Goal: Register for event/course

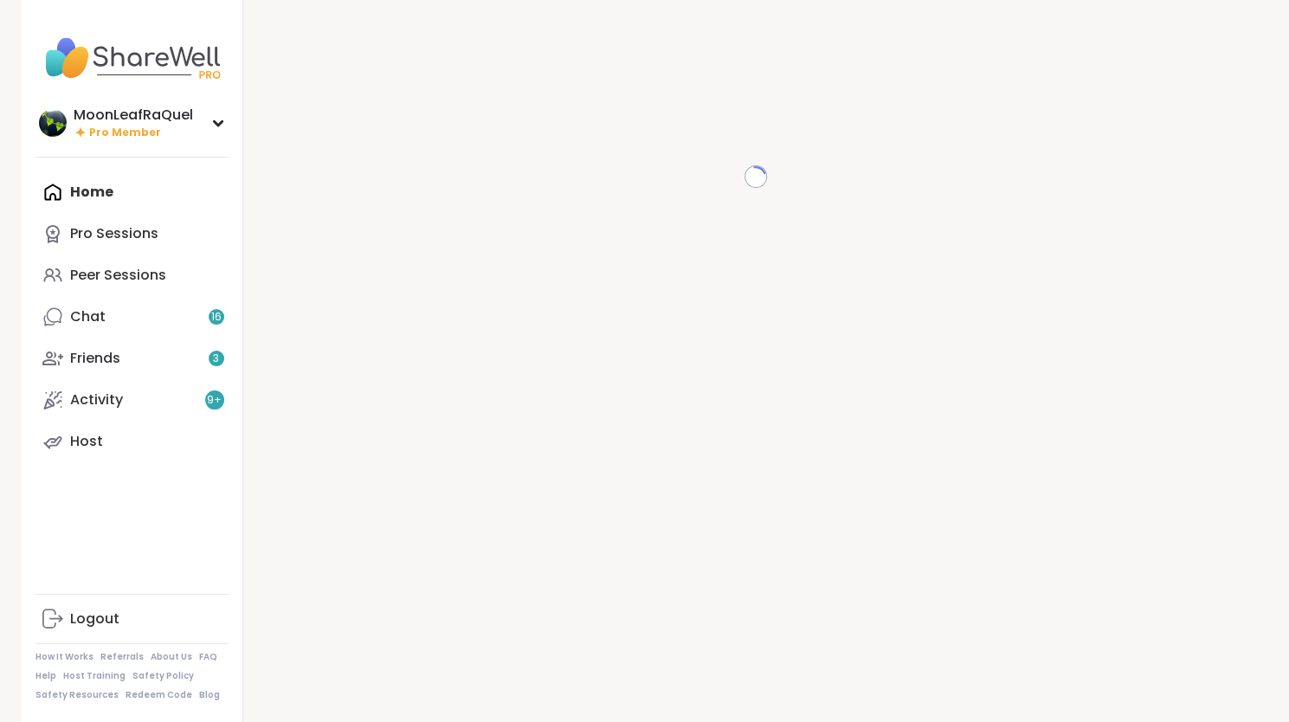
scroll to position [17, 0]
drag, startPoint x: 1298, startPoint y: 154, endPoint x: 1304, endPoint y: 205, distance: 51.4
click at [1289, 205] on html "MoonLeafRaQuel Pro Member MoonLeafRaQuel Pro Member Profile Membership Settings…" at bounding box center [644, 353] width 1289 height 740
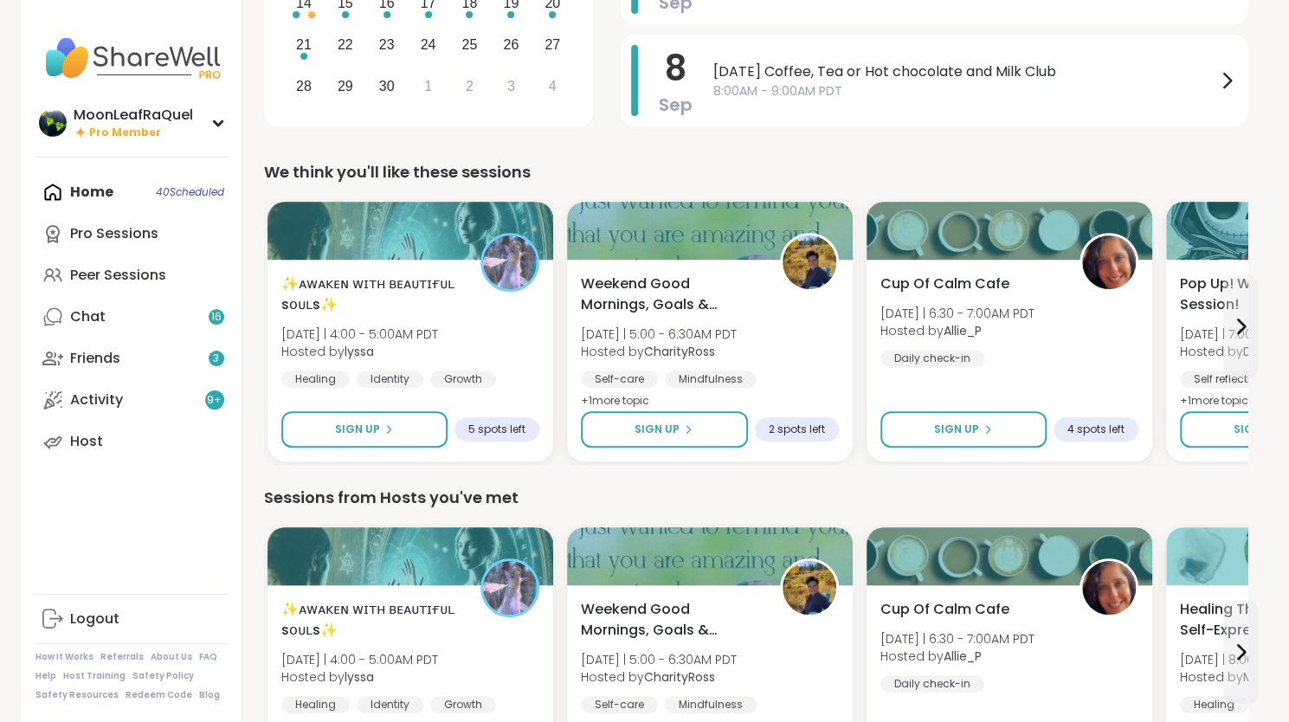
scroll to position [341, 0]
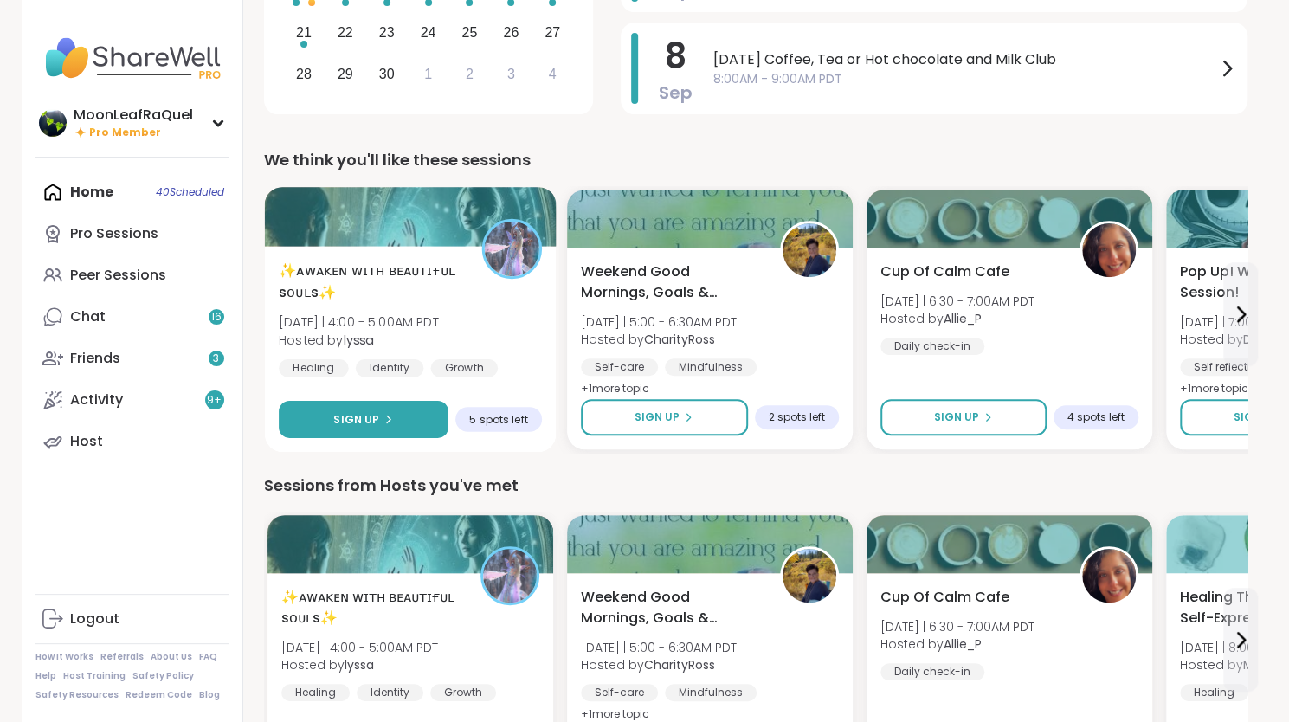
click at [355, 413] on span "Sign Up" at bounding box center [356, 419] width 46 height 16
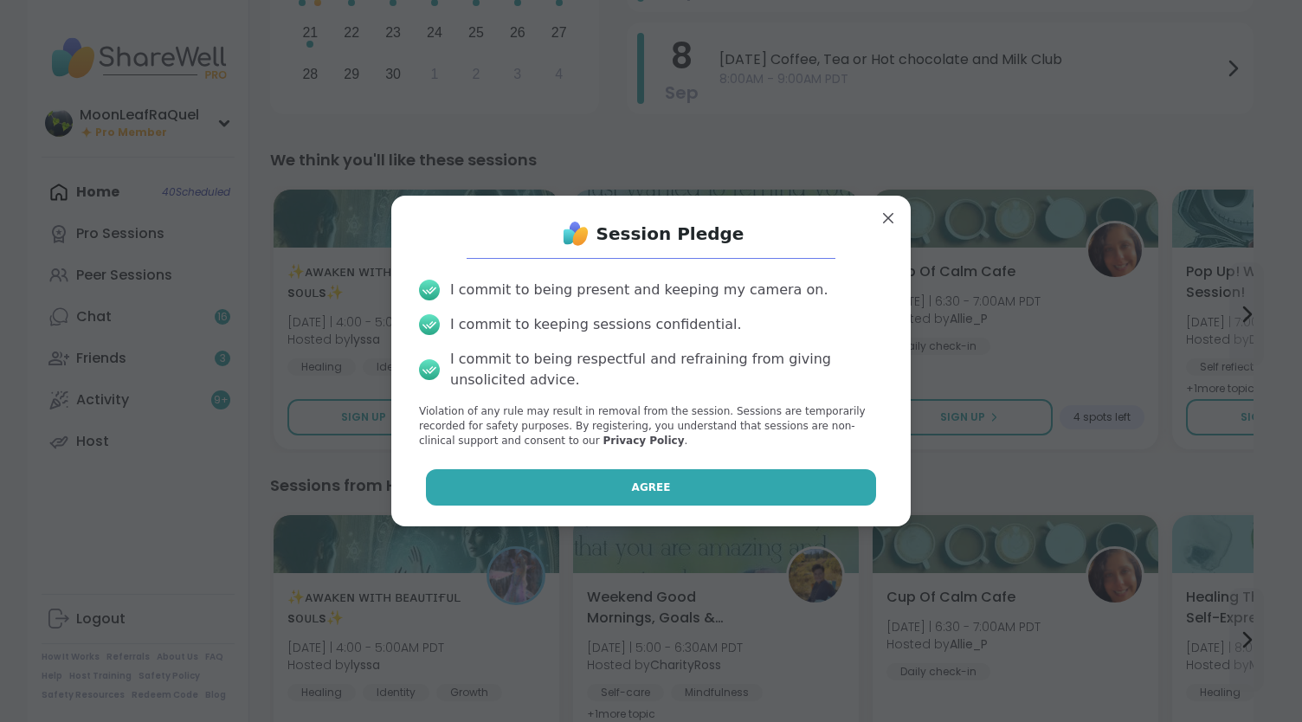
click at [688, 474] on button "Agree" at bounding box center [651, 487] width 451 height 36
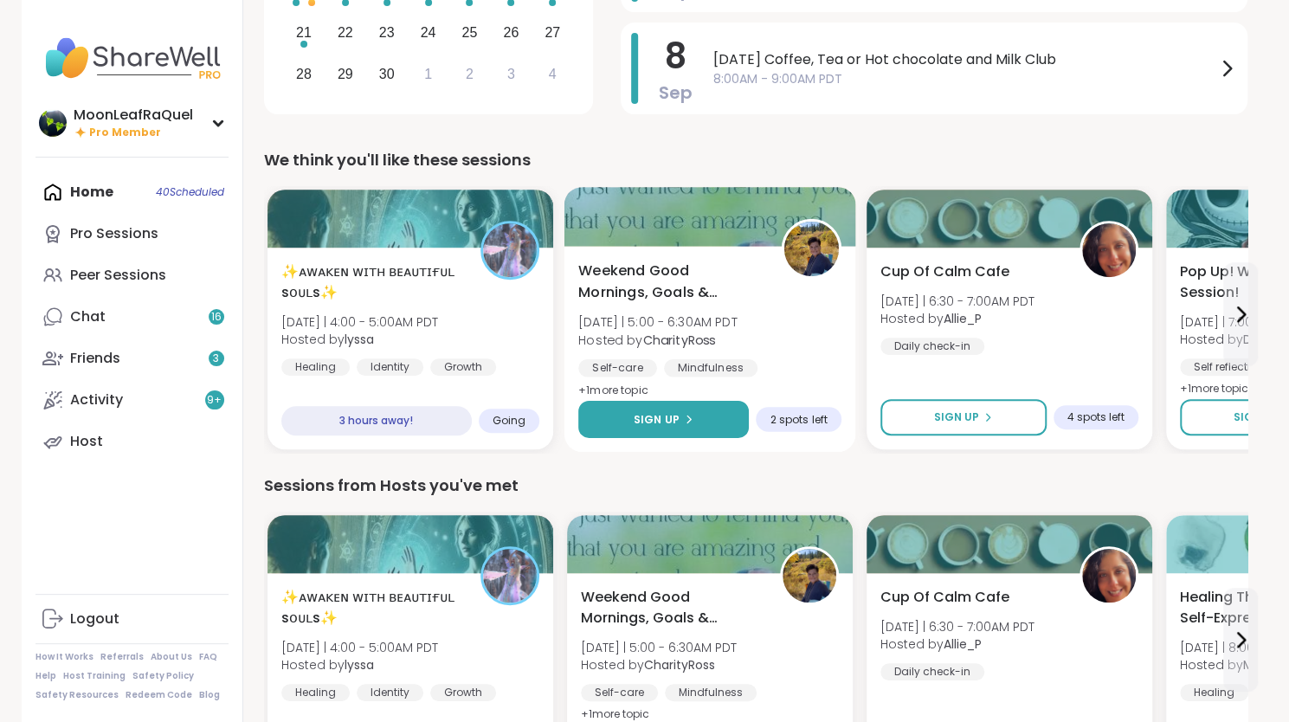
click at [691, 420] on button "Sign Up" at bounding box center [663, 419] width 171 height 37
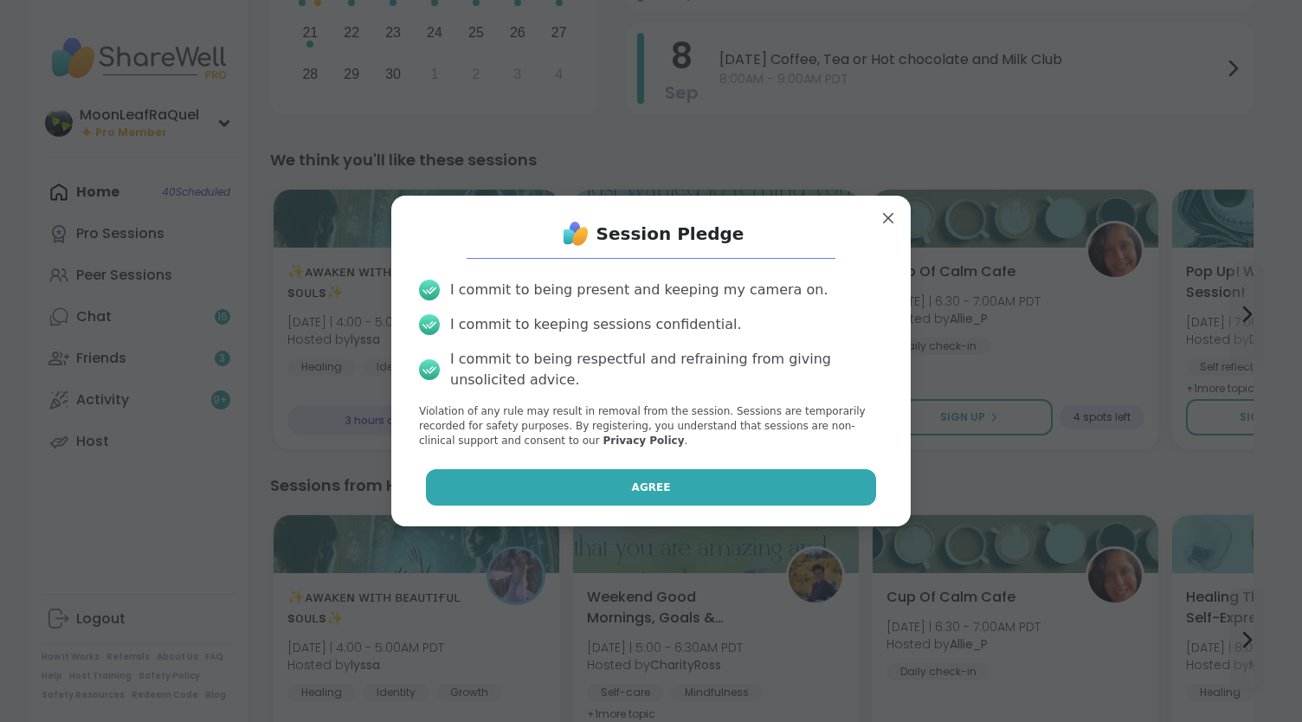
click at [753, 475] on button "Agree" at bounding box center [651, 487] width 451 height 36
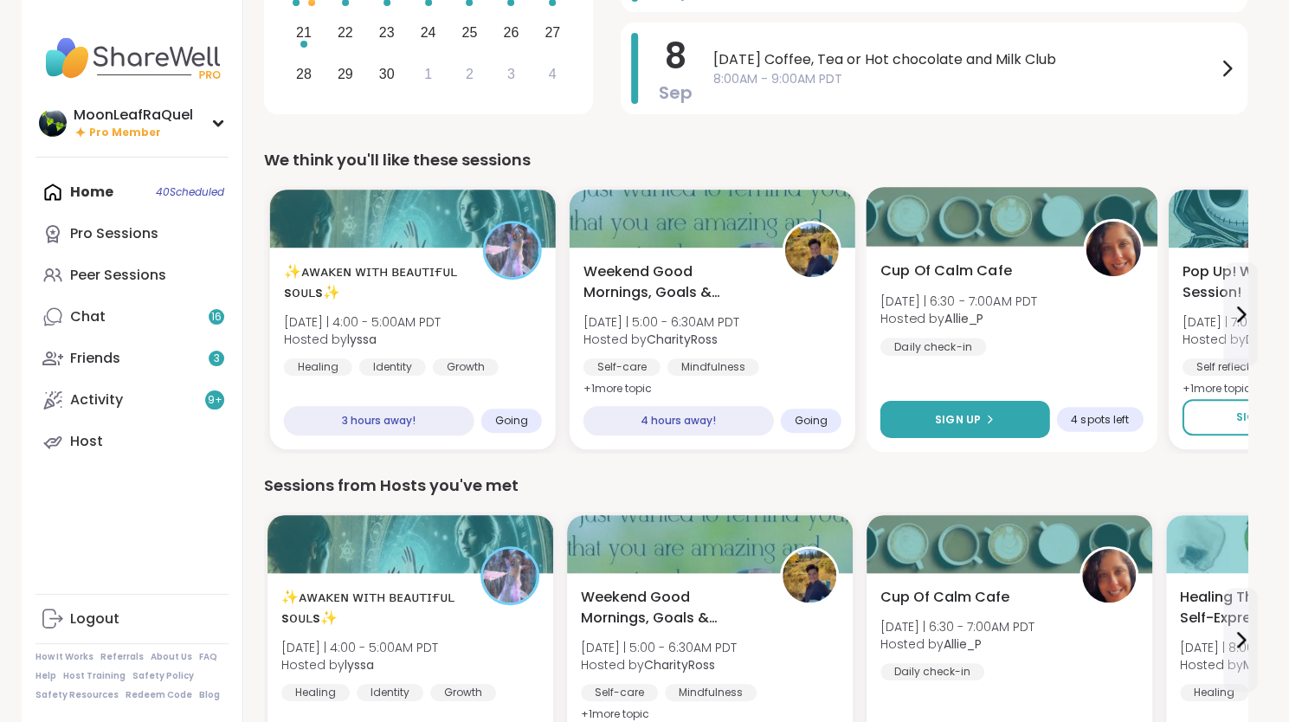
click at [1004, 410] on button "Sign Up" at bounding box center [965, 419] width 170 height 37
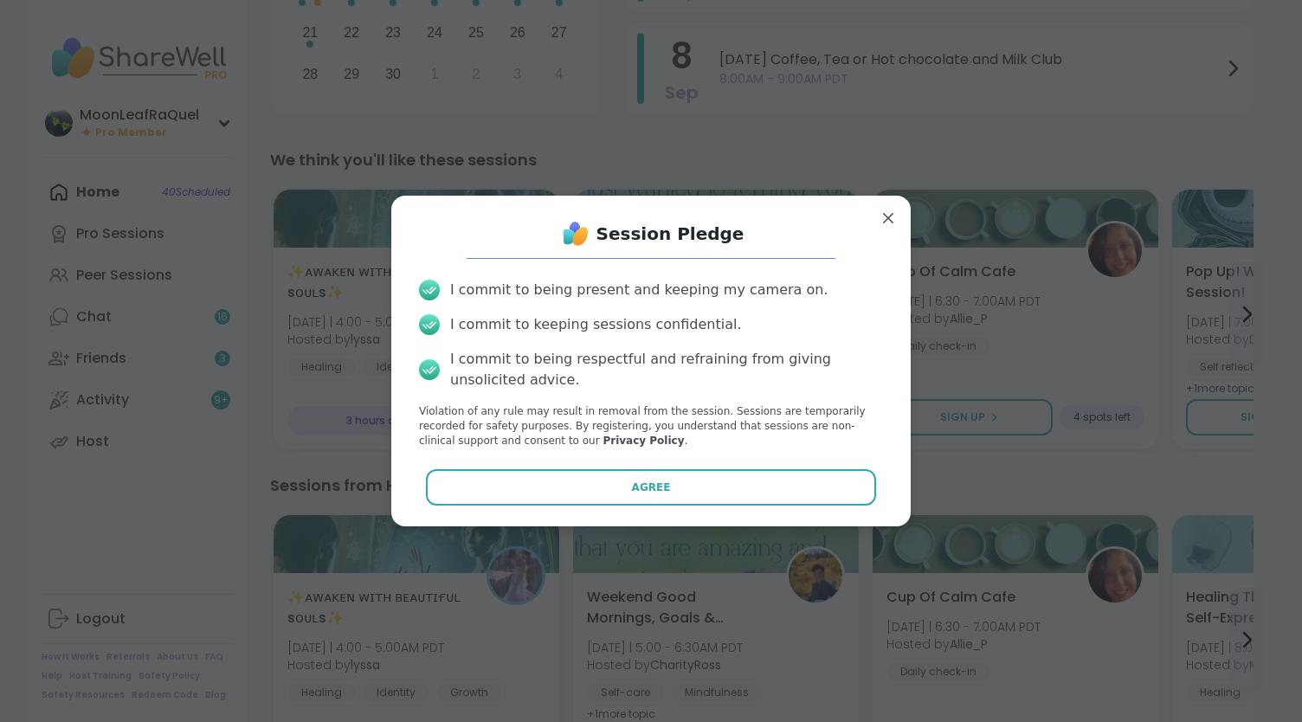
click at [772, 489] on button "Agree" at bounding box center [651, 487] width 451 height 36
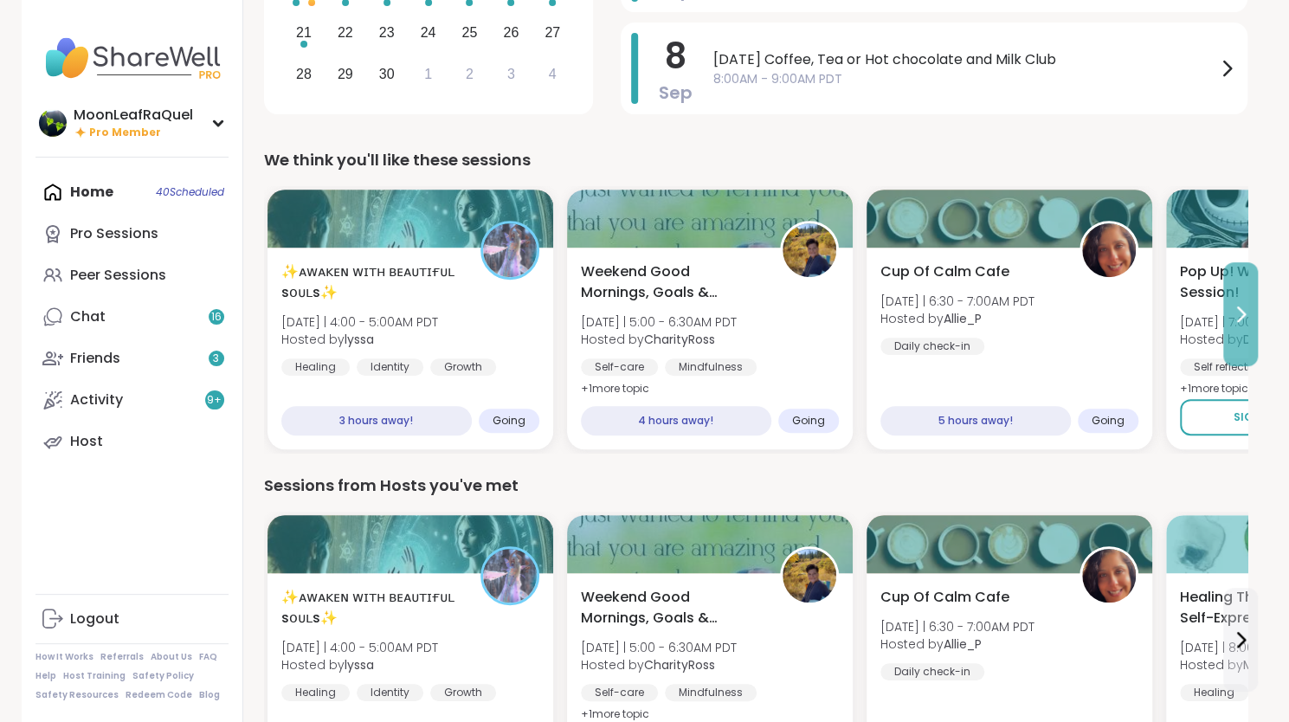
click at [1238, 314] on icon at bounding box center [1241, 314] width 21 height 21
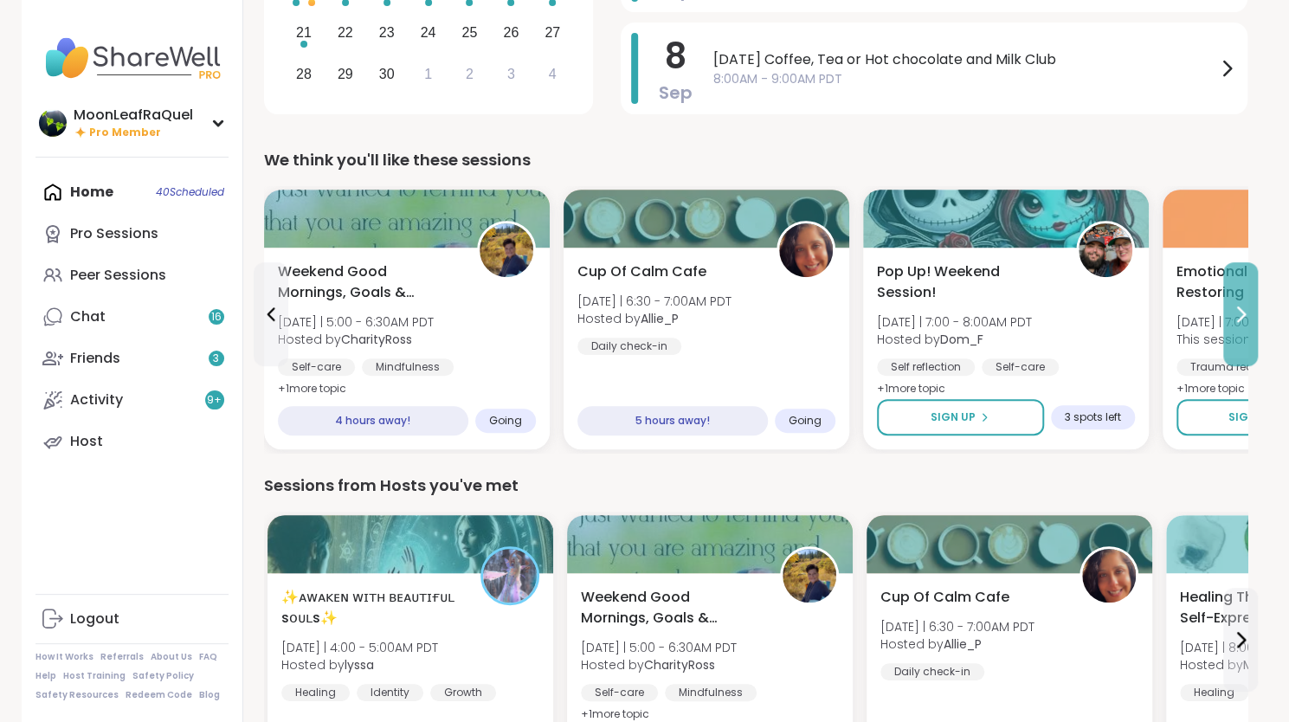
click at [1238, 314] on icon at bounding box center [1241, 314] width 21 height 21
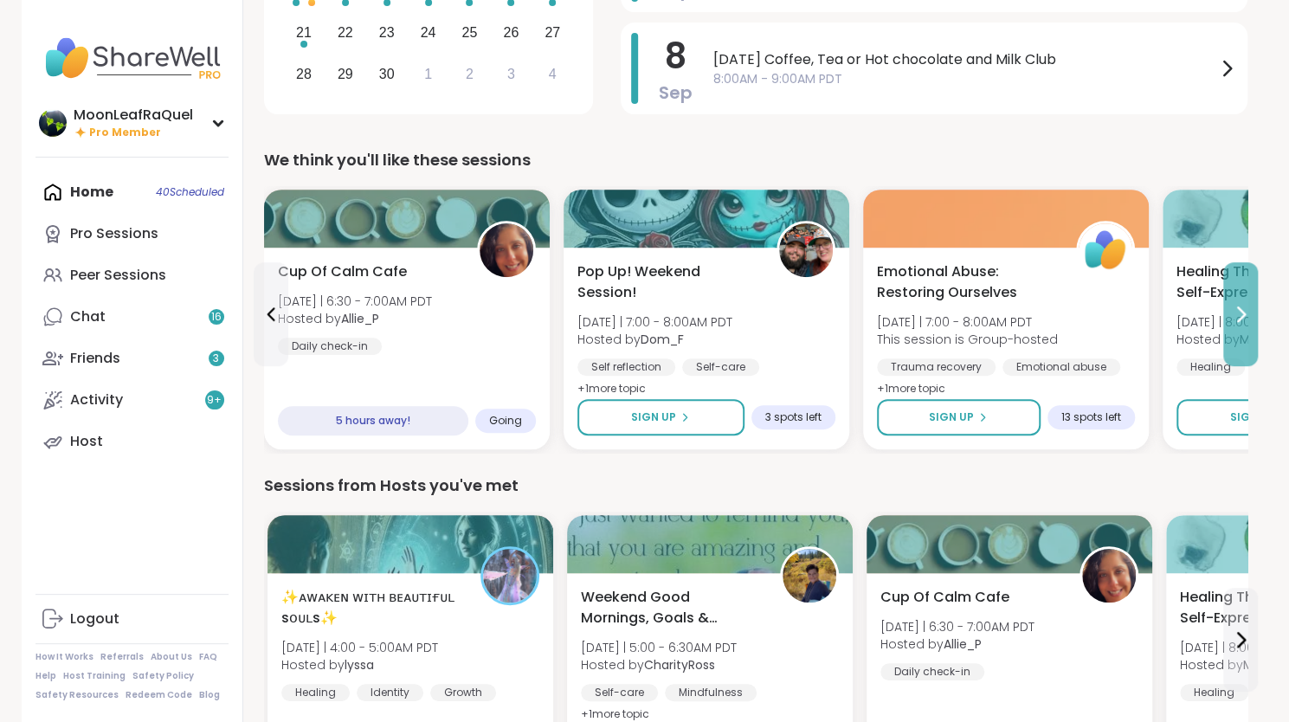
click at [1238, 314] on icon at bounding box center [1241, 314] width 21 height 21
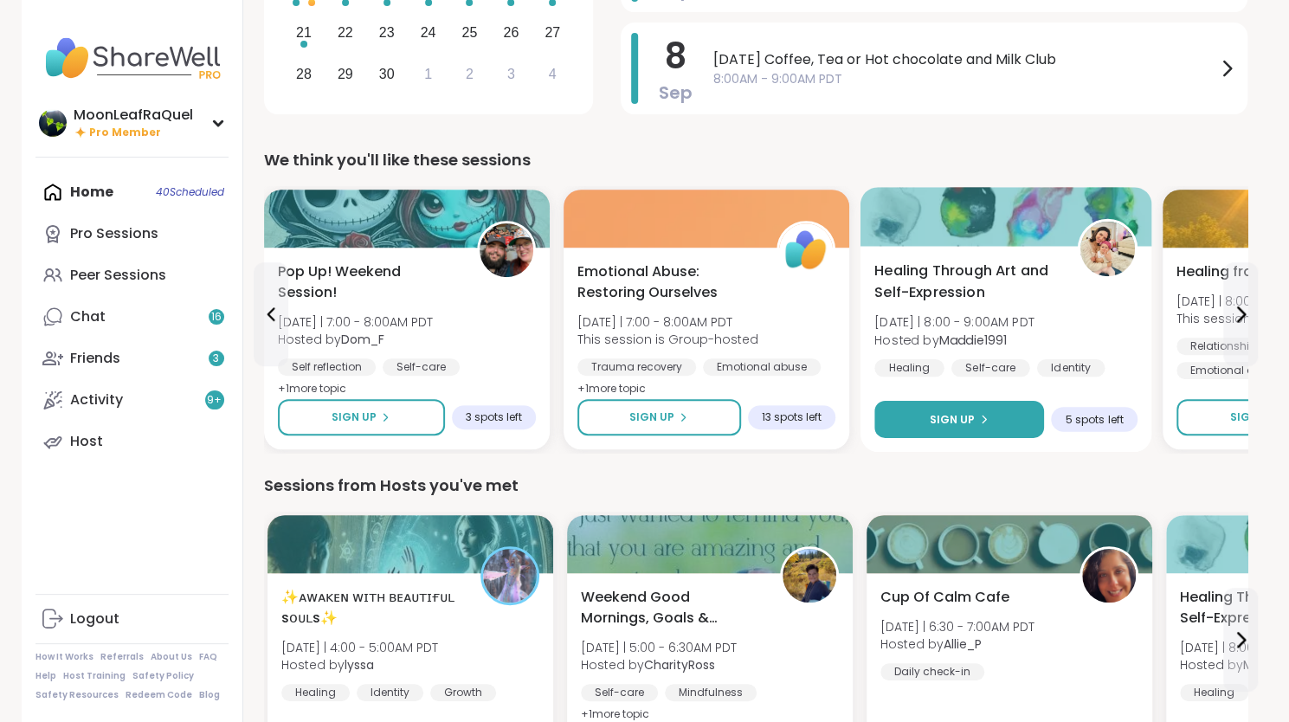
click at [975, 425] on div "Sign Up" at bounding box center [959, 419] width 60 height 16
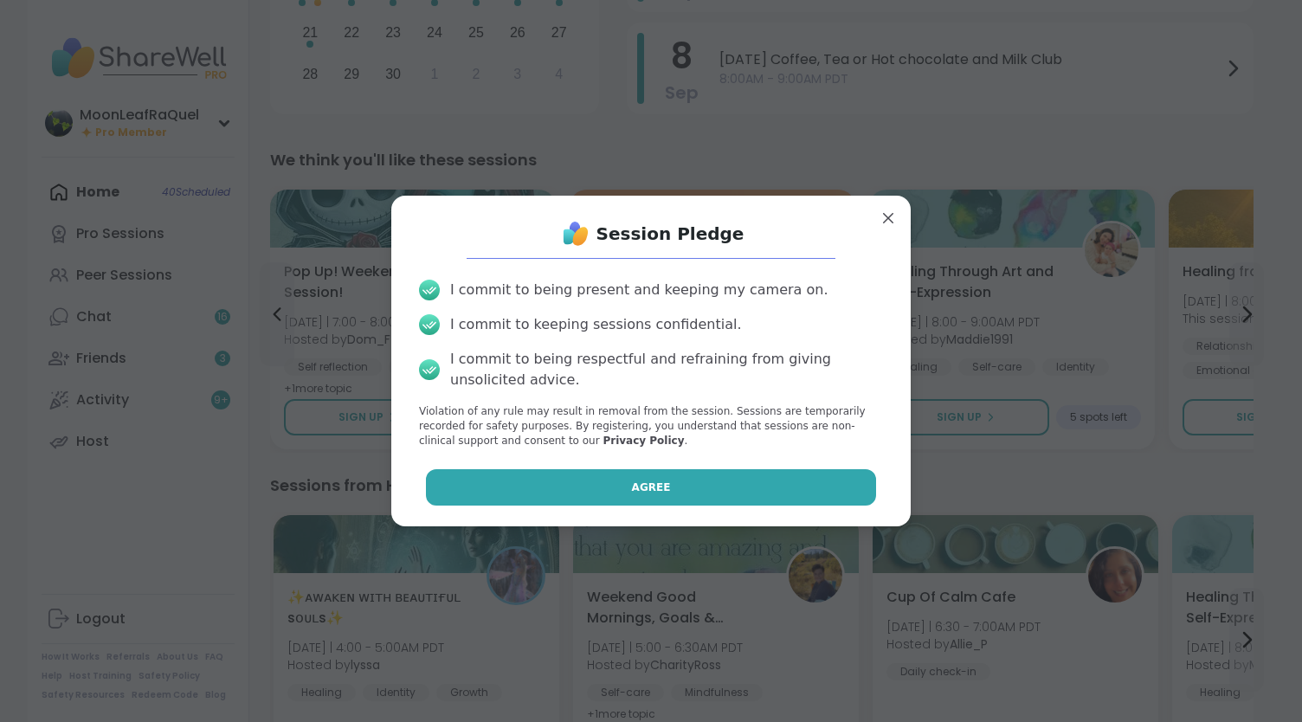
click at [765, 477] on button "Agree" at bounding box center [651, 487] width 451 height 36
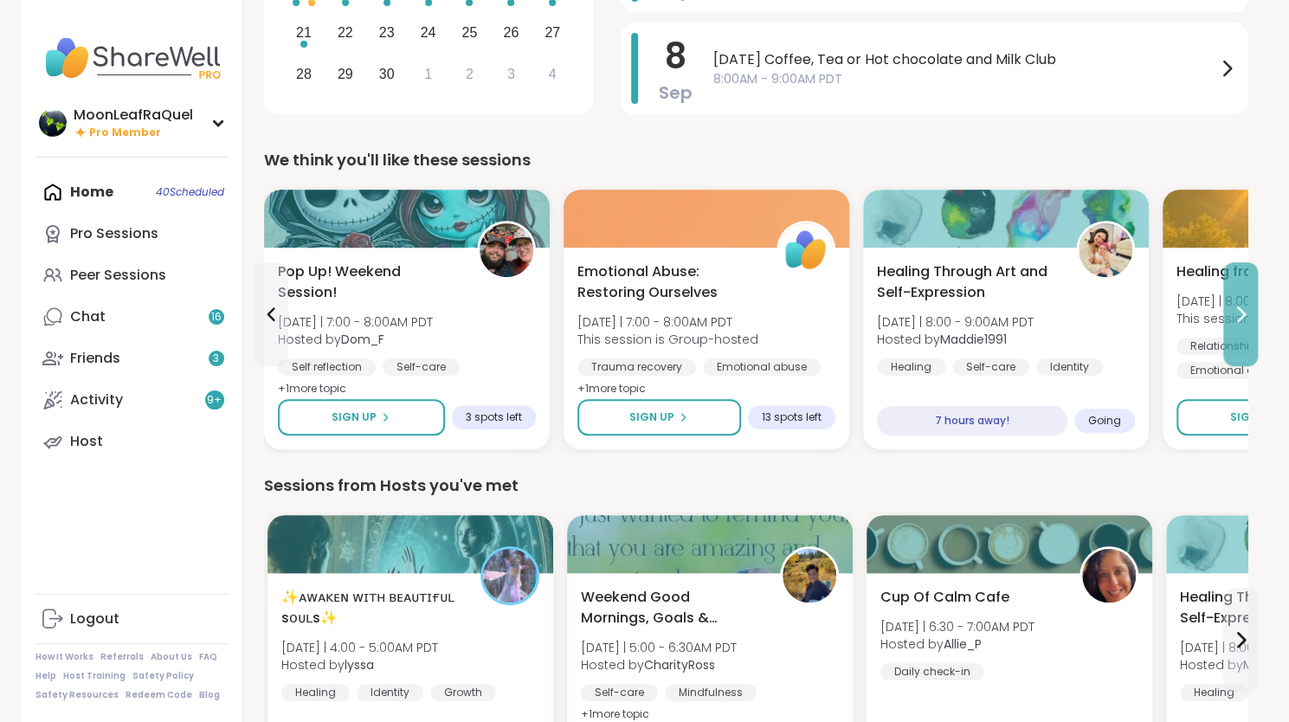
click at [1238, 307] on icon at bounding box center [1241, 314] width 7 height 14
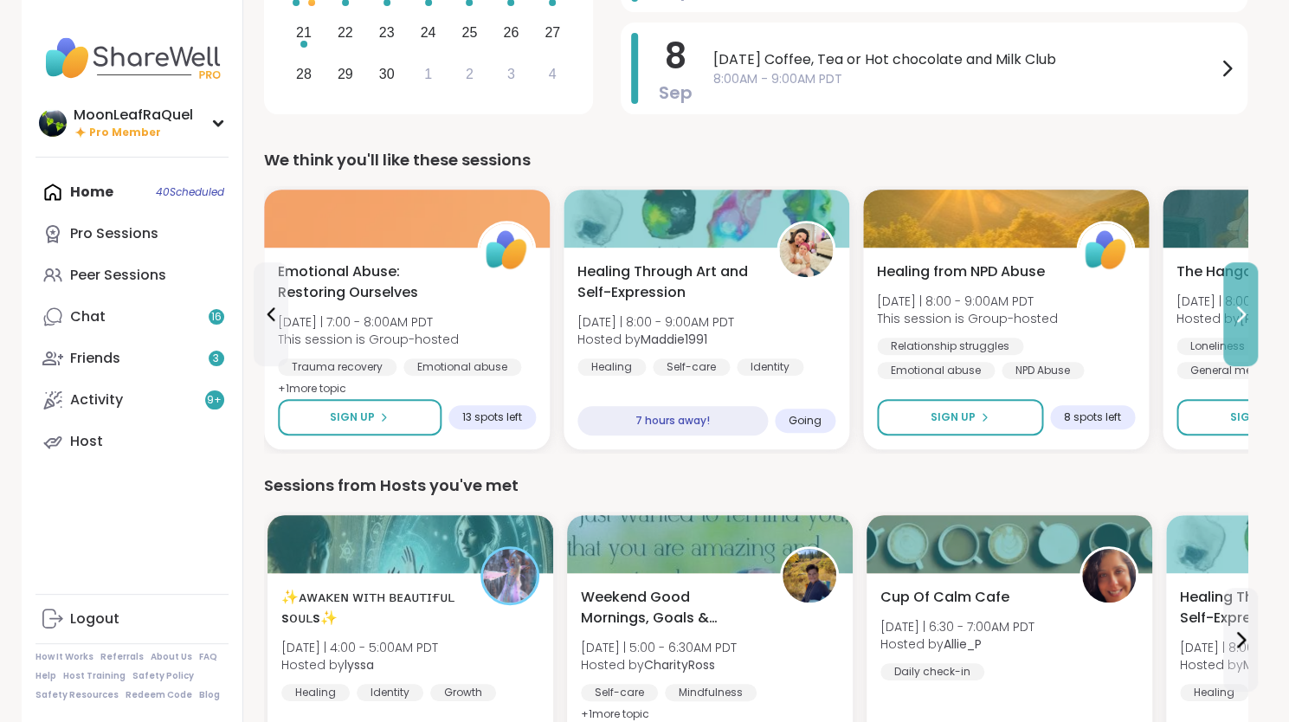
click at [1238, 307] on icon at bounding box center [1241, 314] width 7 height 14
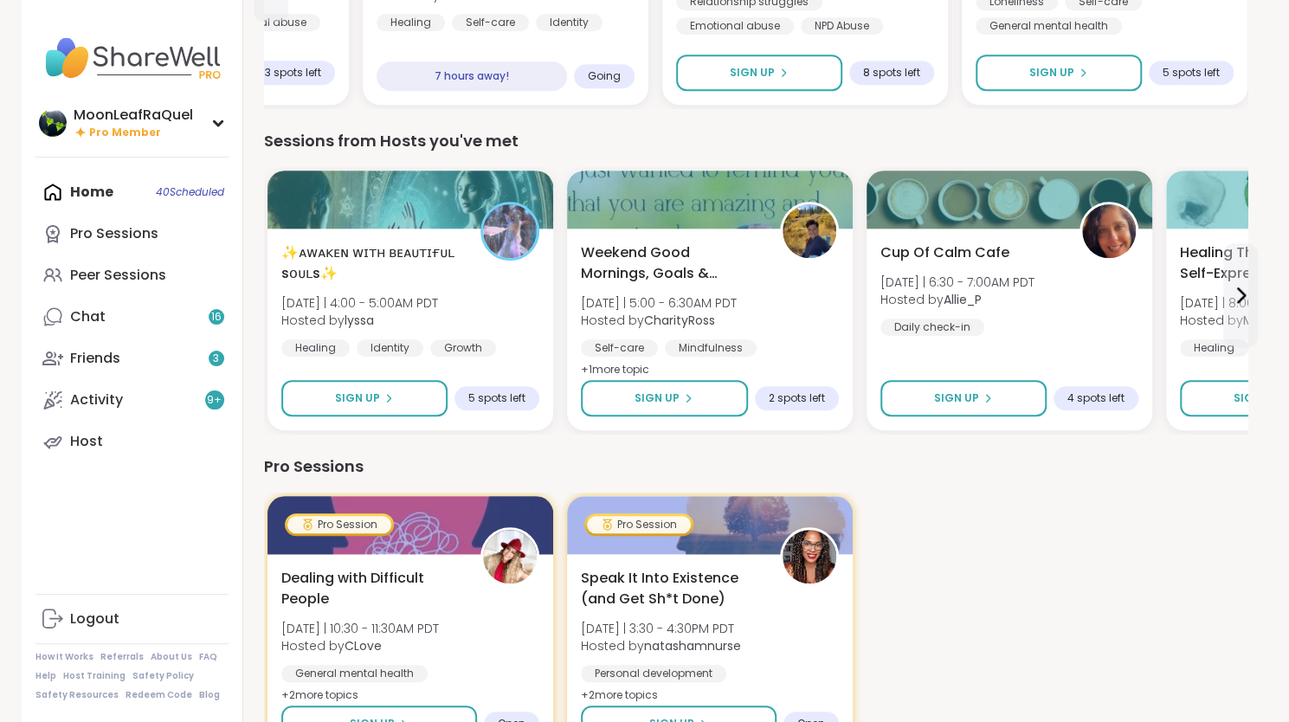
scroll to position [745, 0]
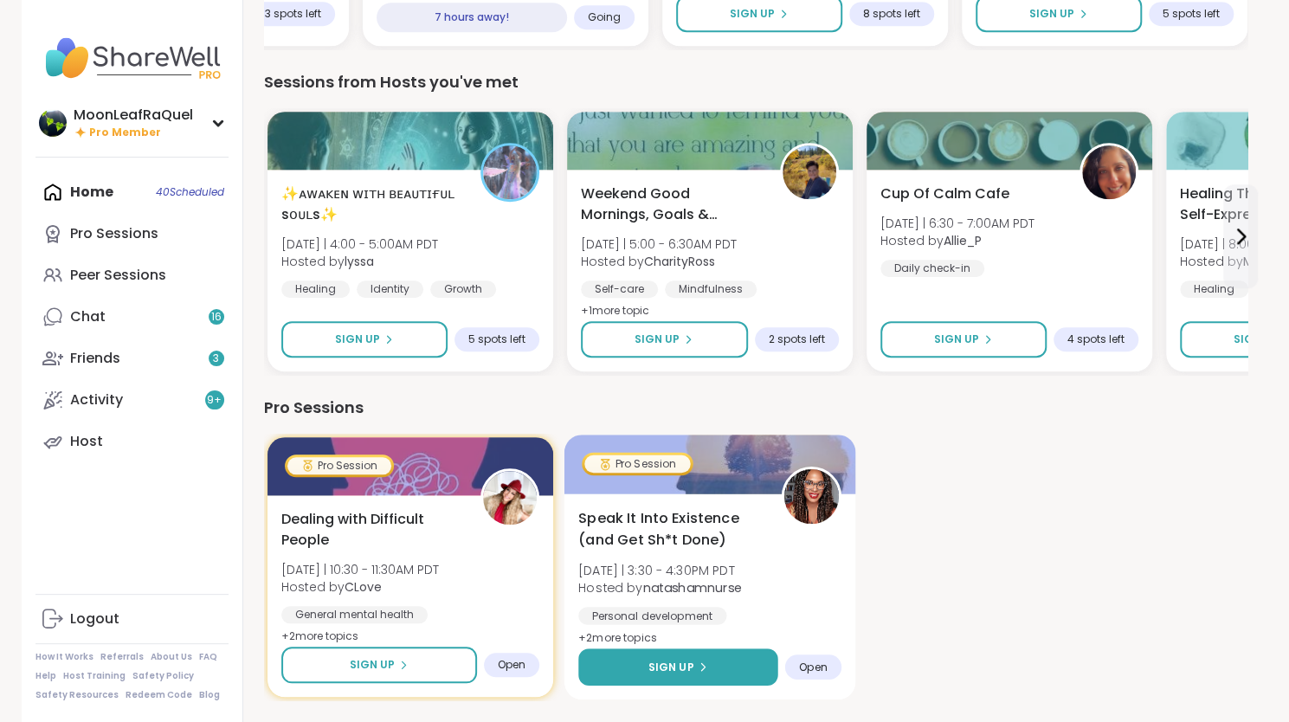
click at [742, 670] on button "Sign Up" at bounding box center [678, 667] width 200 height 37
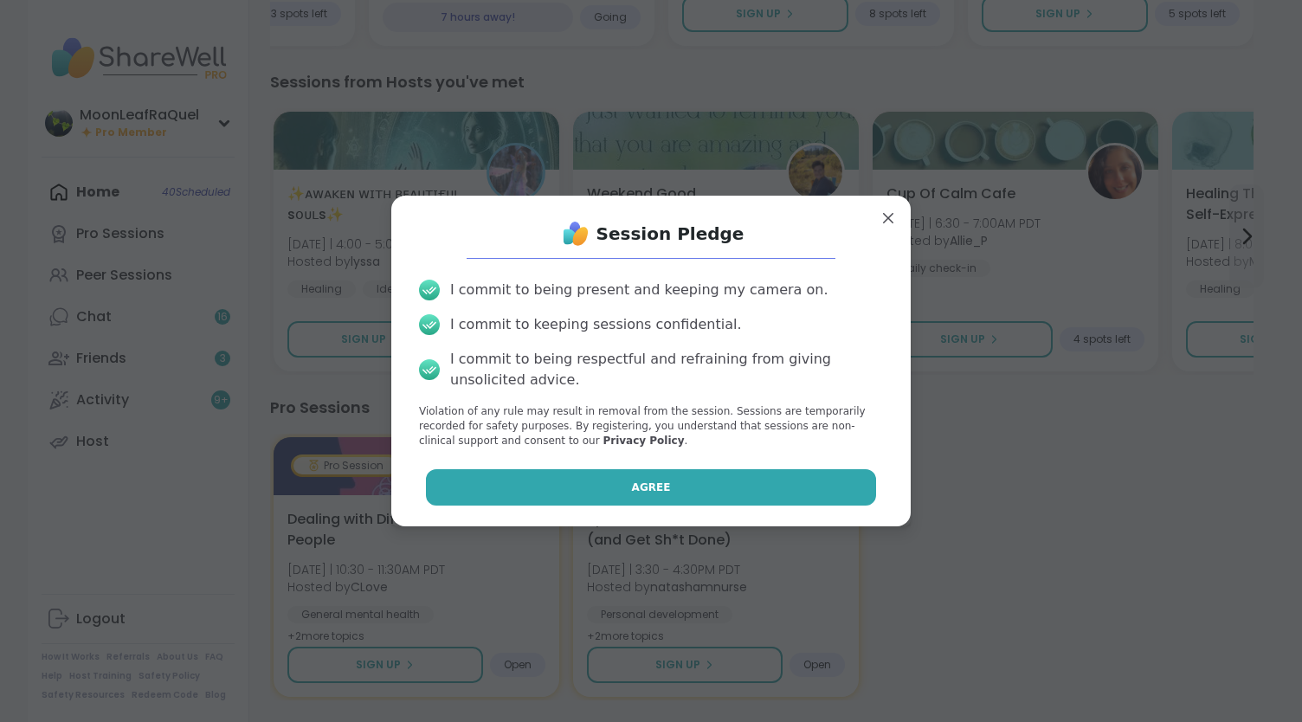
click at [556, 491] on button "Agree" at bounding box center [651, 487] width 451 height 36
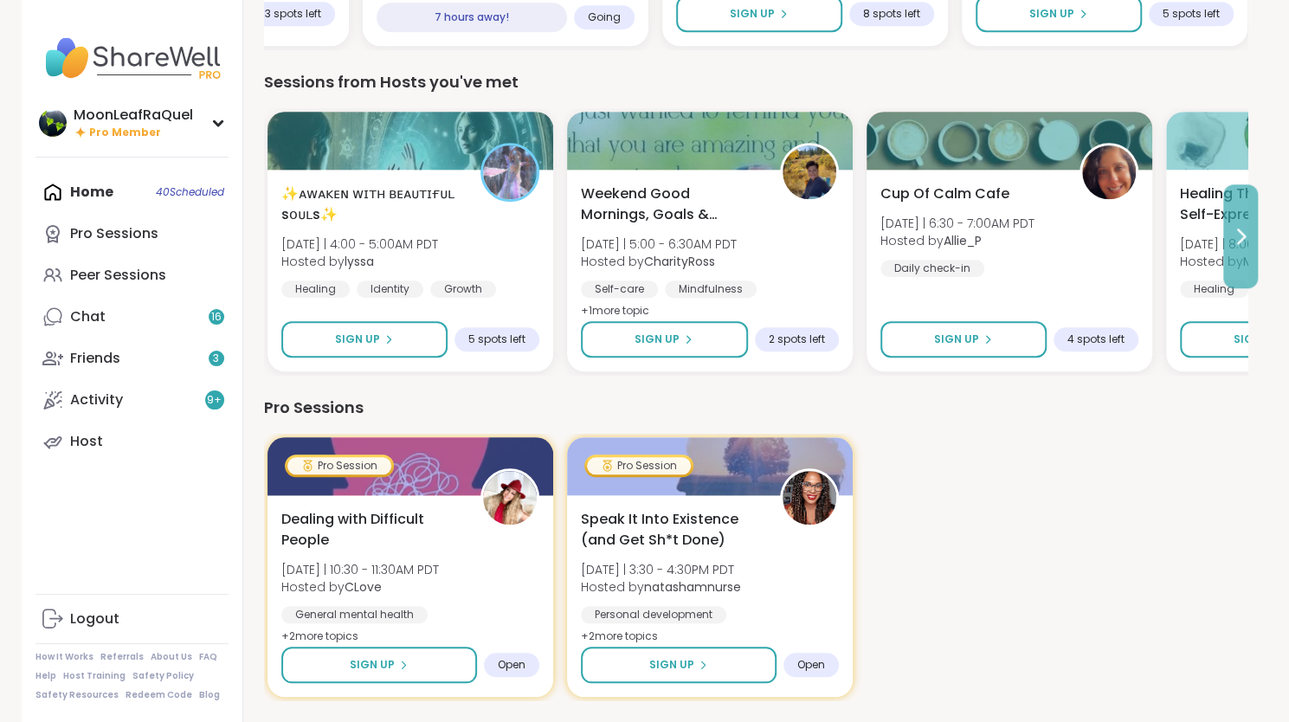
click at [1243, 236] on icon at bounding box center [1241, 236] width 21 height 21
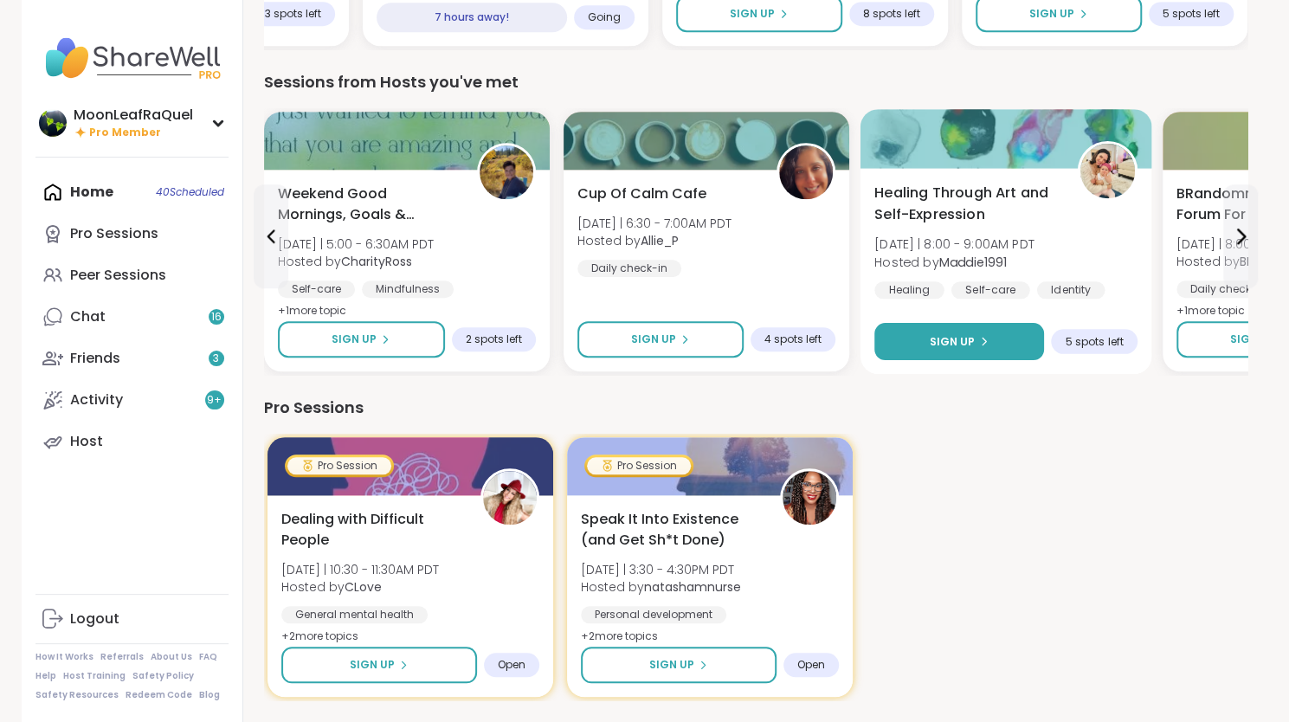
click at [987, 333] on button "Sign Up" at bounding box center [960, 341] width 170 height 37
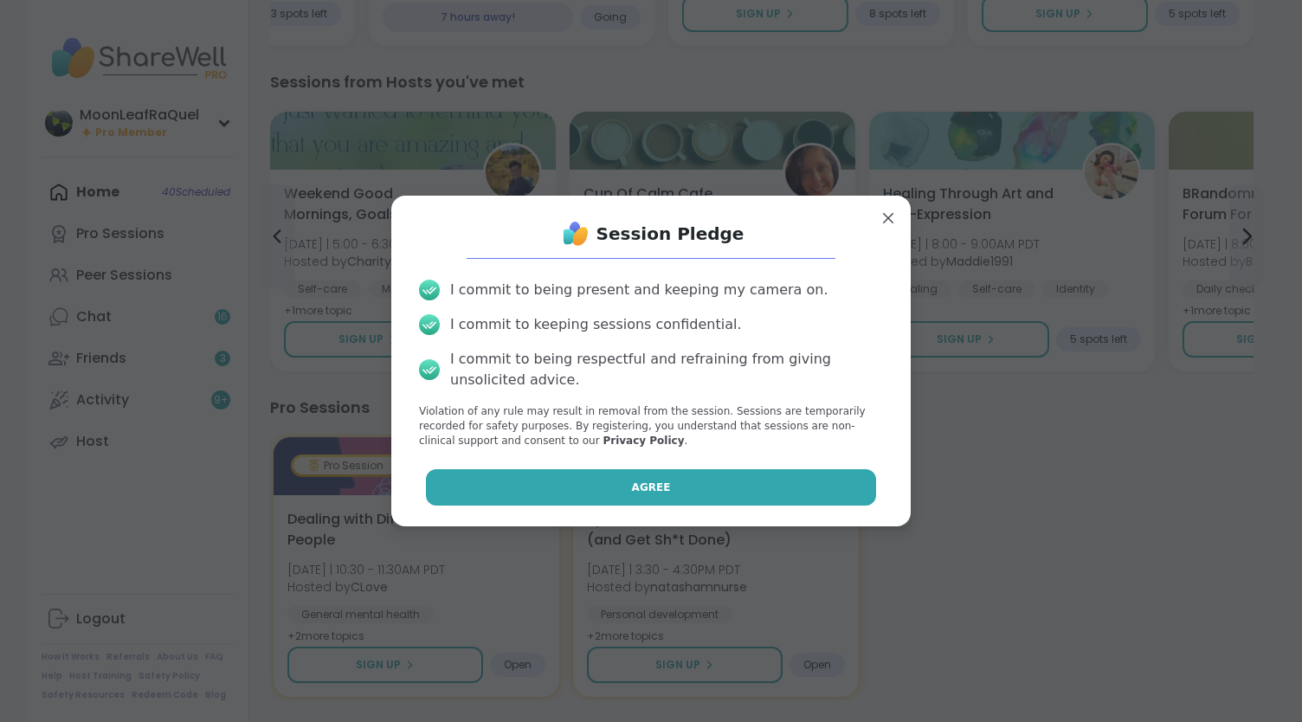
click at [751, 481] on button "Agree" at bounding box center [651, 487] width 451 height 36
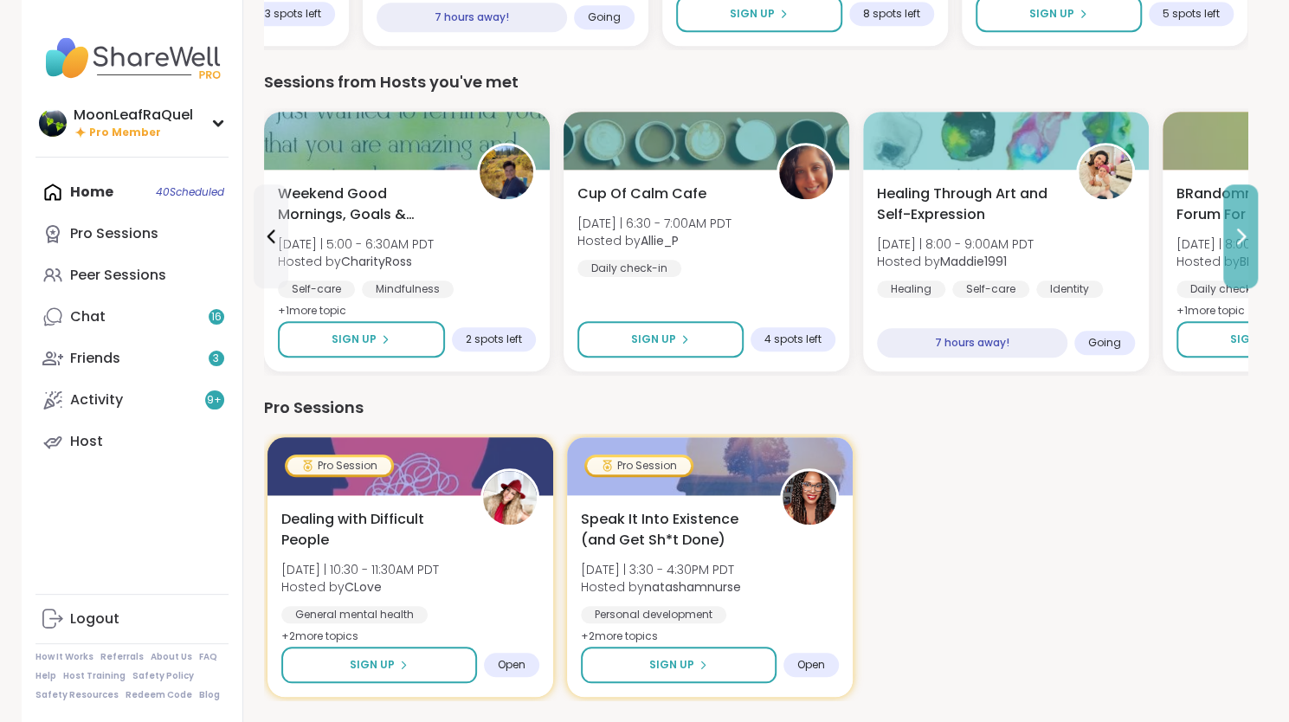
click at [1242, 237] on icon at bounding box center [1241, 236] width 7 height 14
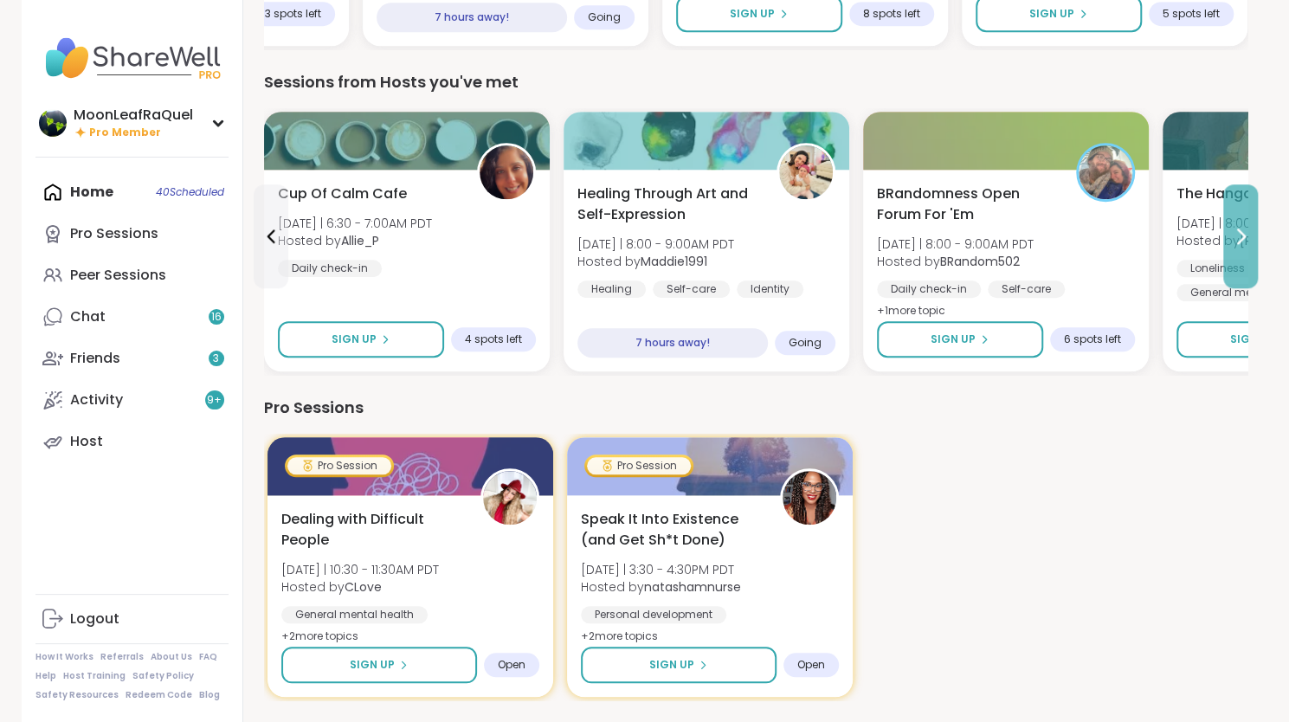
click at [1226, 229] on button at bounding box center [1241, 236] width 35 height 104
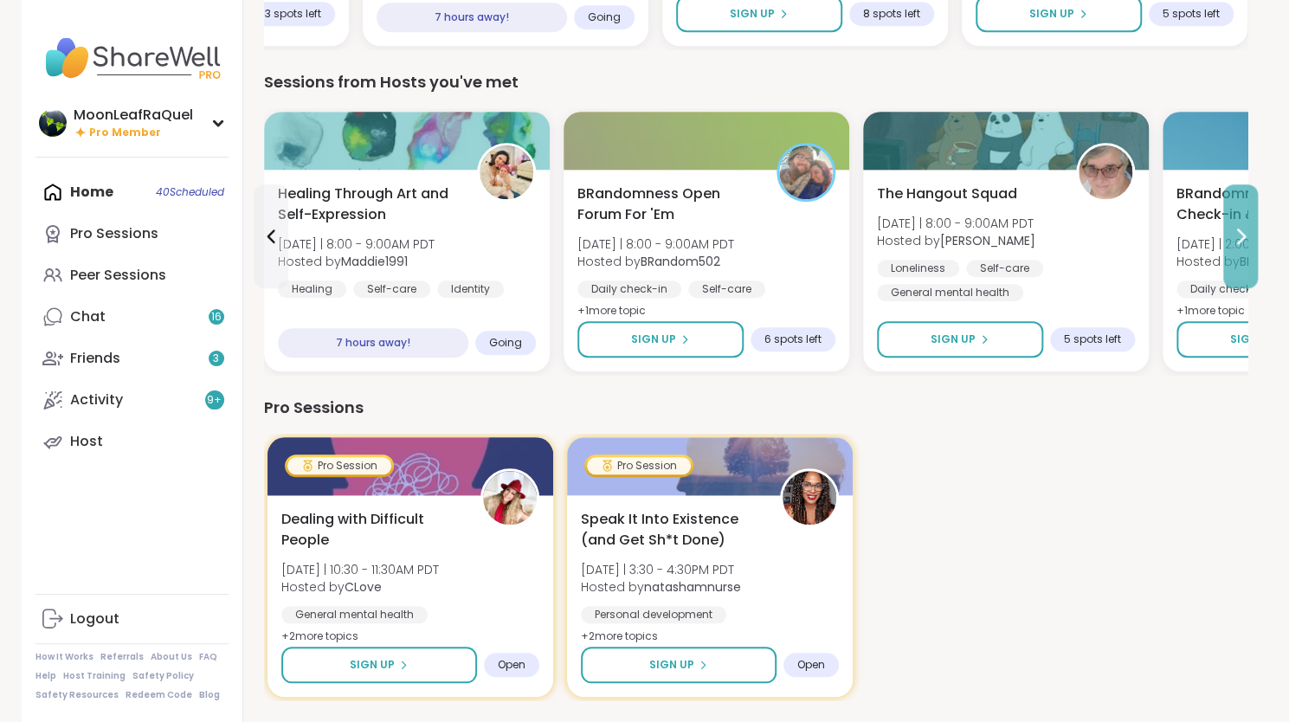
click at [1226, 229] on button at bounding box center [1241, 236] width 35 height 104
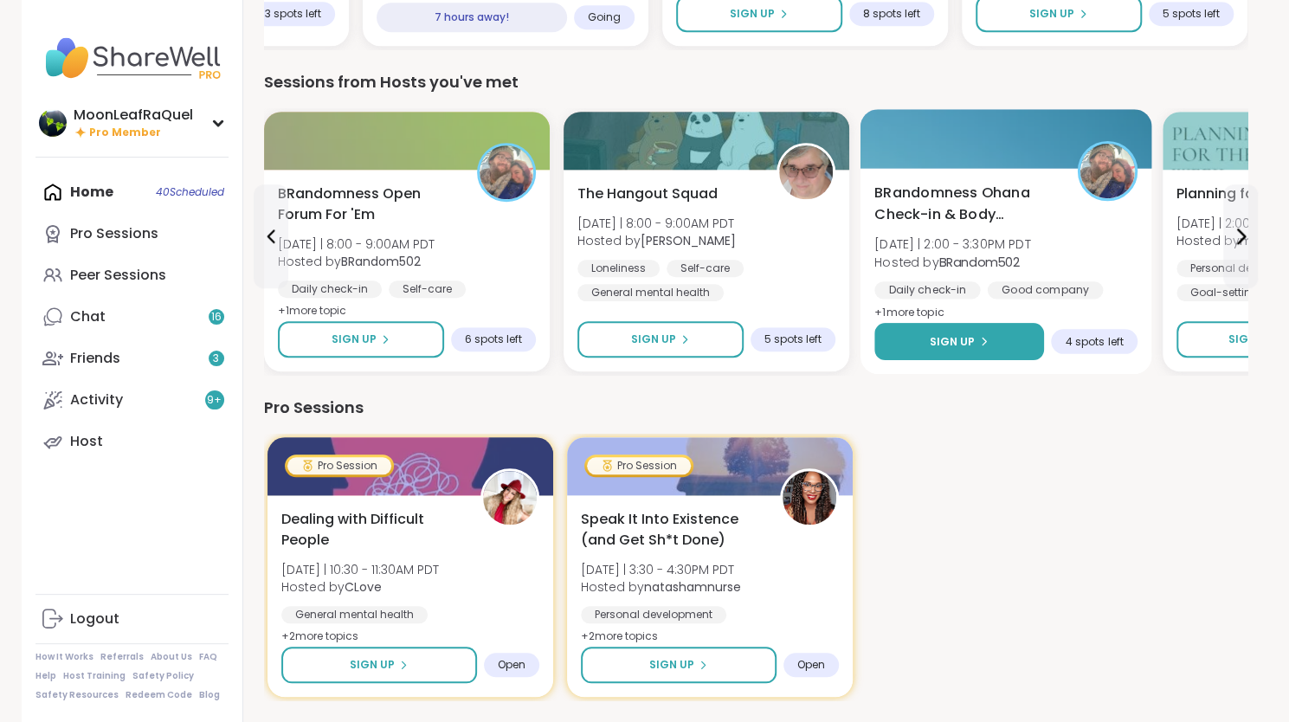
click at [958, 349] on button "Sign Up" at bounding box center [960, 341] width 170 height 37
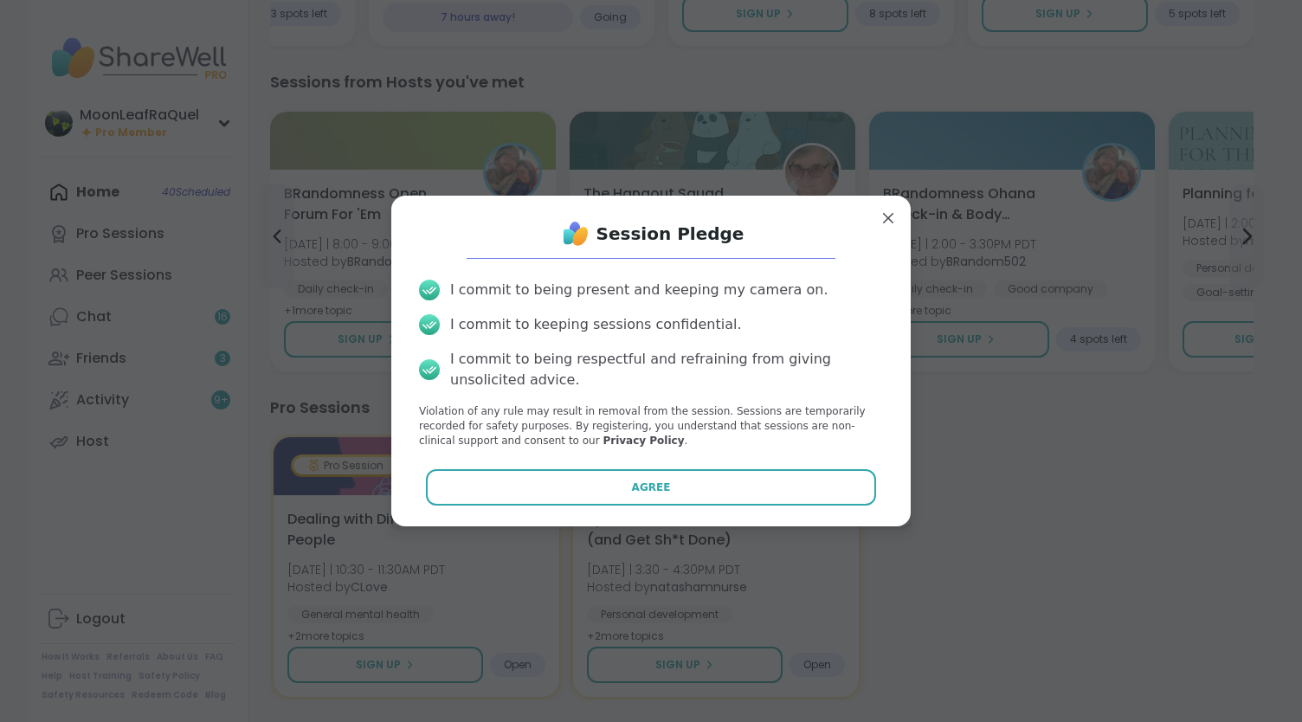
click at [756, 498] on button "Agree" at bounding box center [651, 487] width 451 height 36
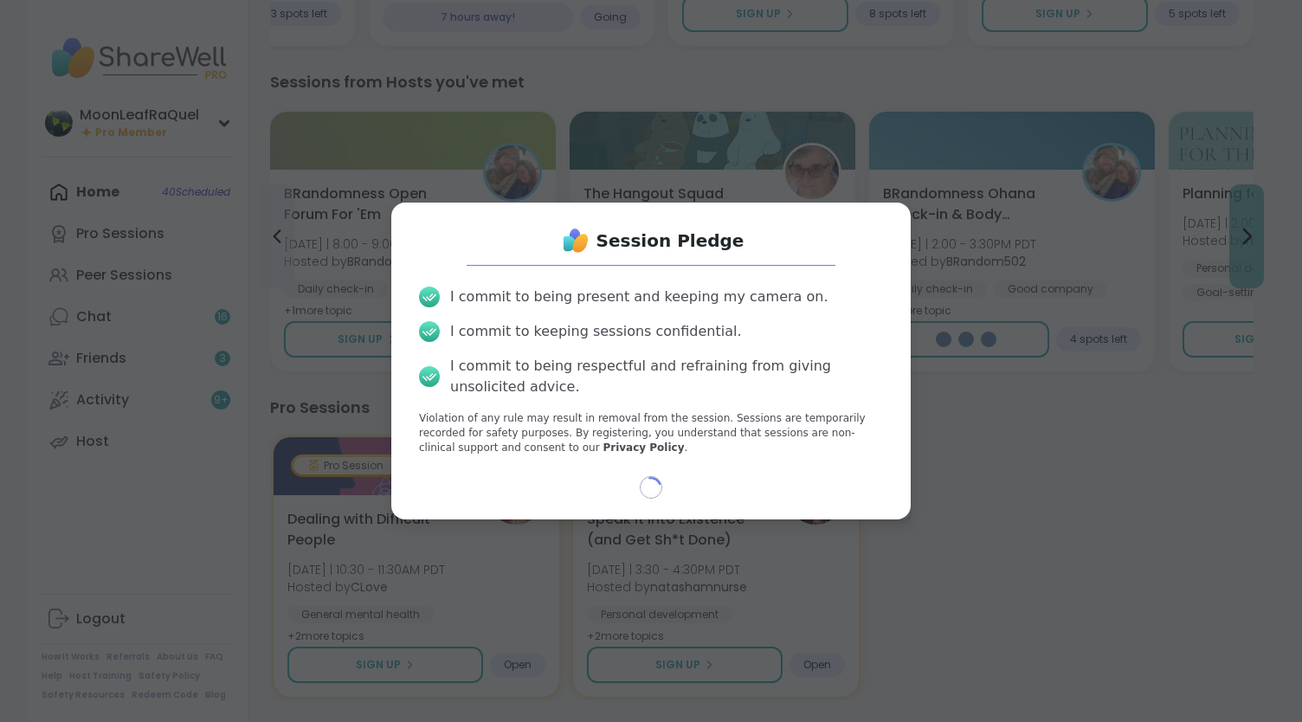
type textarea "*"
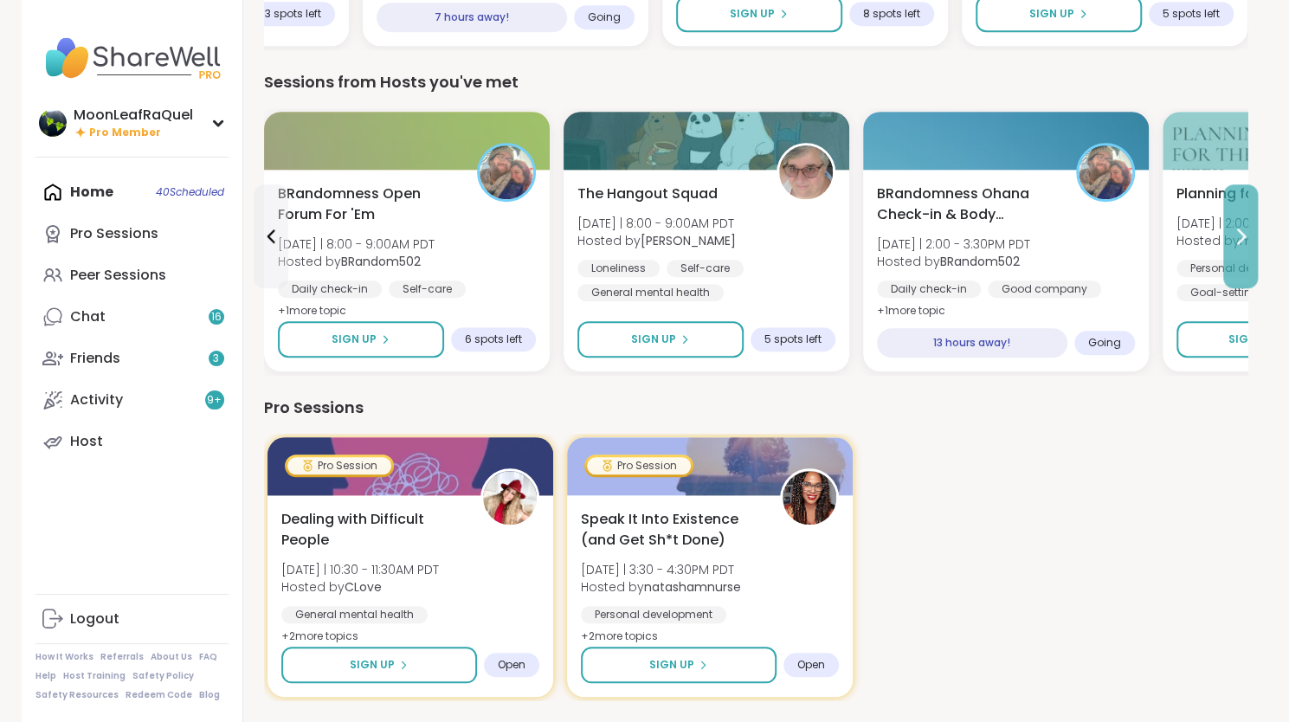
click at [1237, 229] on icon at bounding box center [1241, 236] width 21 height 21
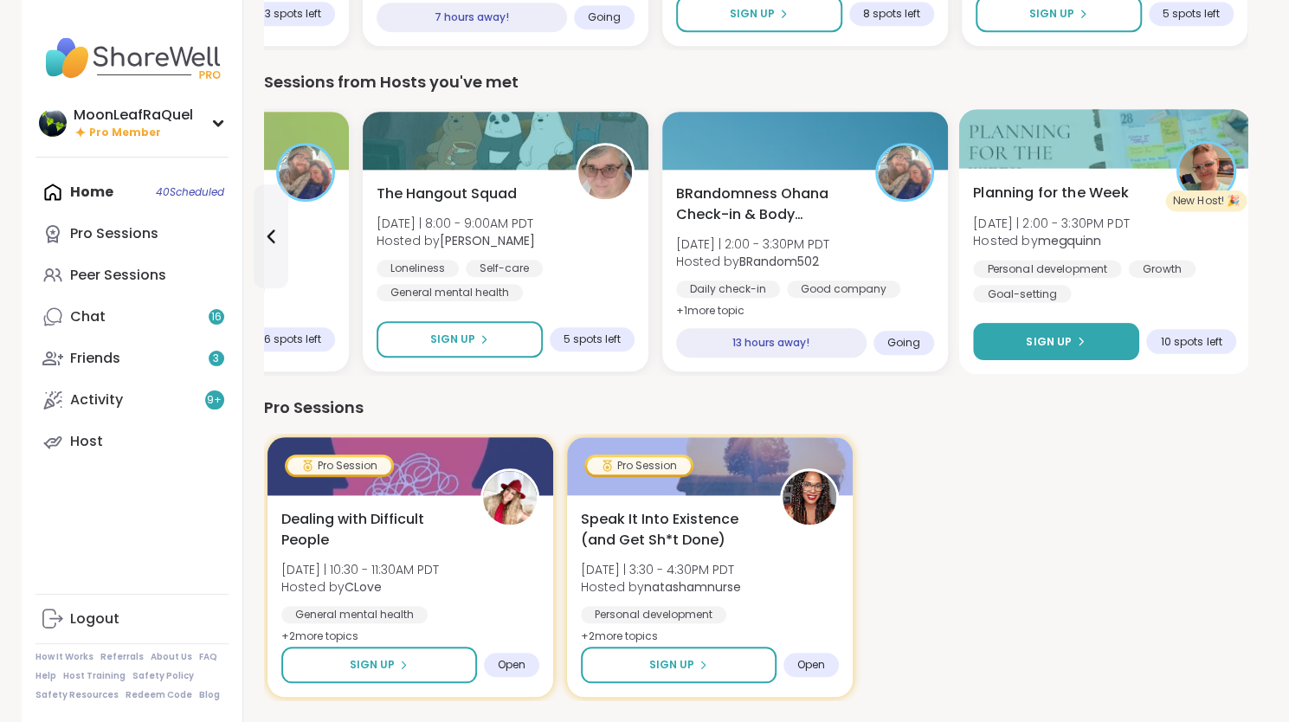
click at [1077, 341] on icon at bounding box center [1081, 341] width 10 height 10
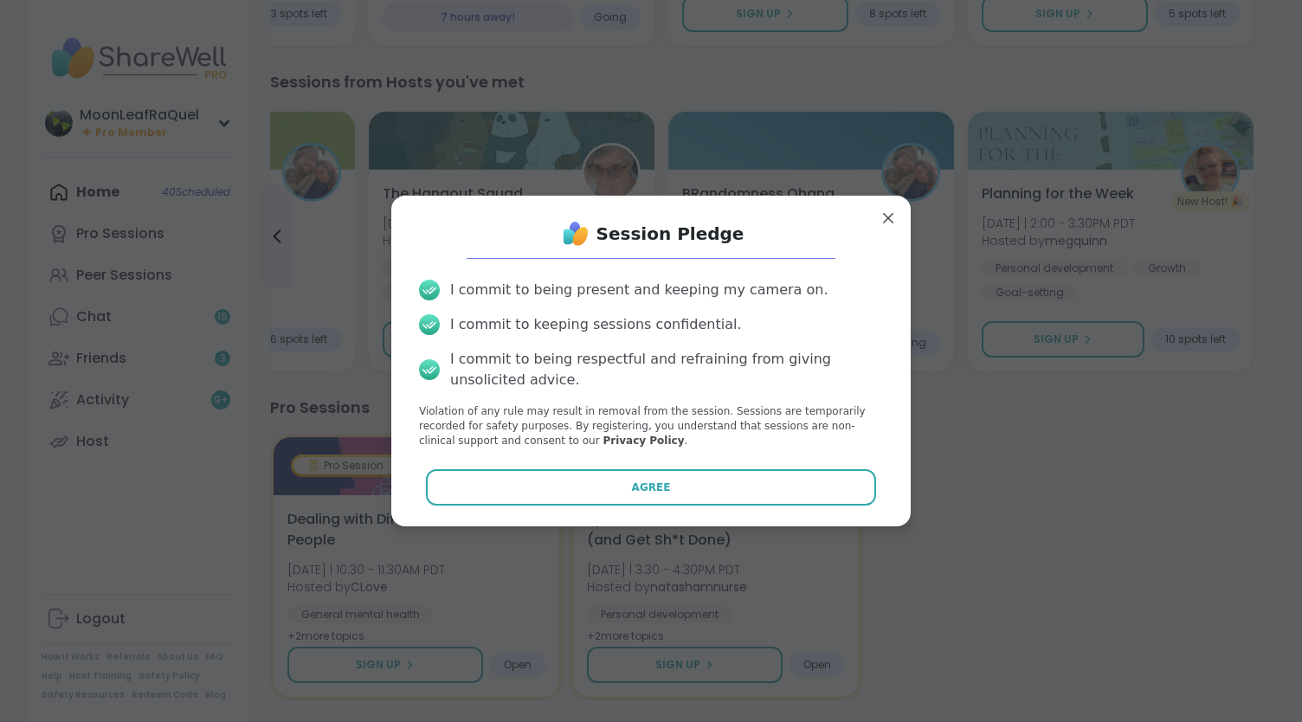
click at [659, 488] on button "Agree" at bounding box center [651, 487] width 451 height 36
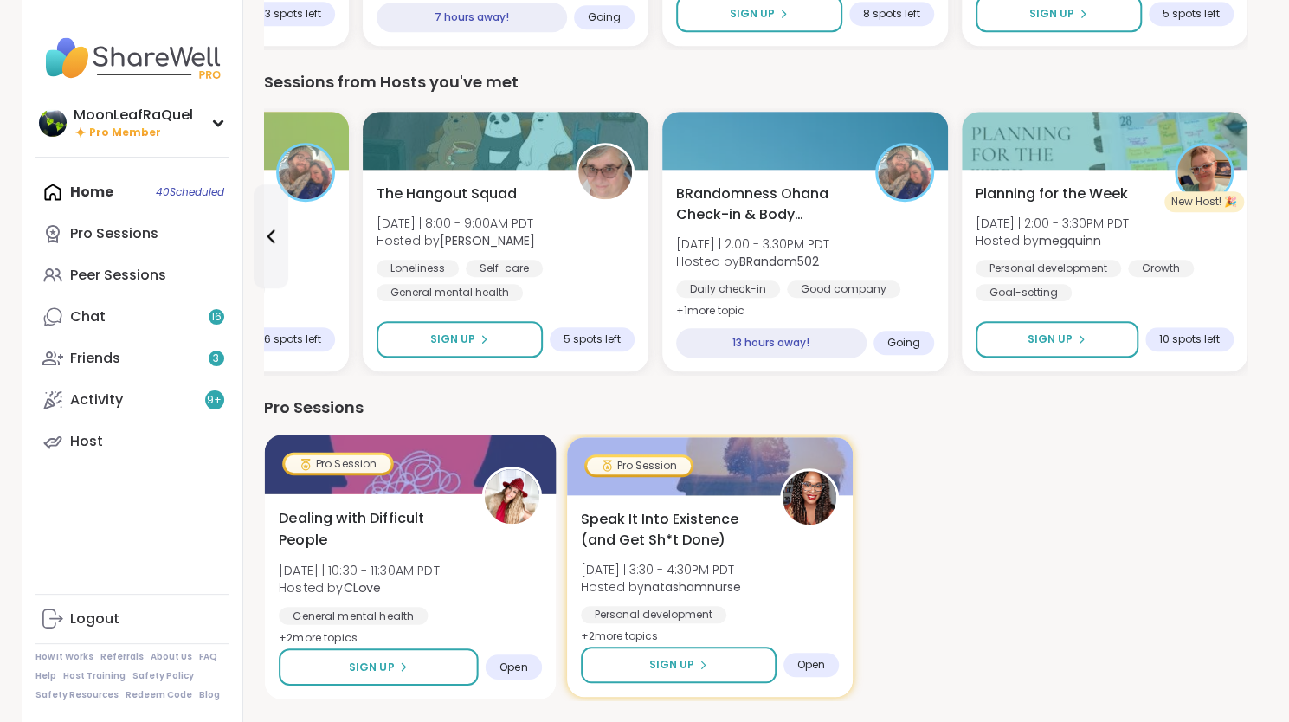
click at [362, 585] on b "CLove" at bounding box center [362, 586] width 38 height 17
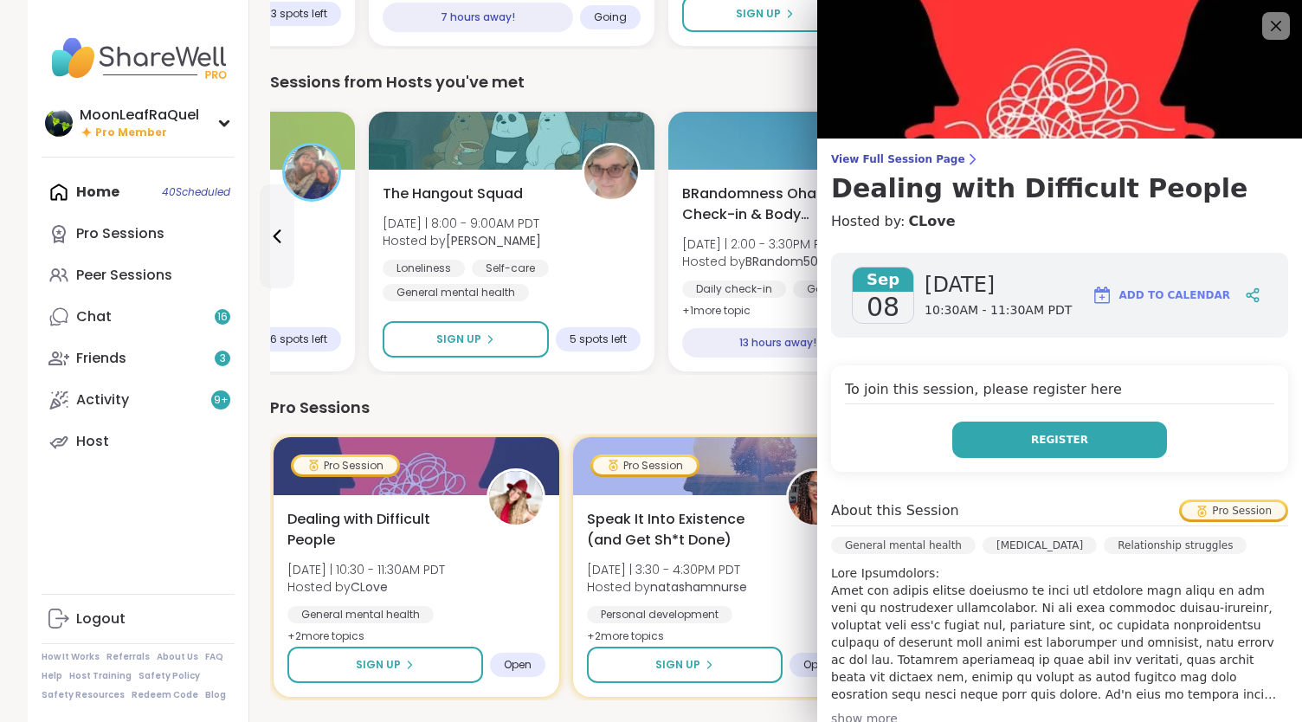
click at [1063, 432] on button "Register" at bounding box center [1060, 440] width 215 height 36
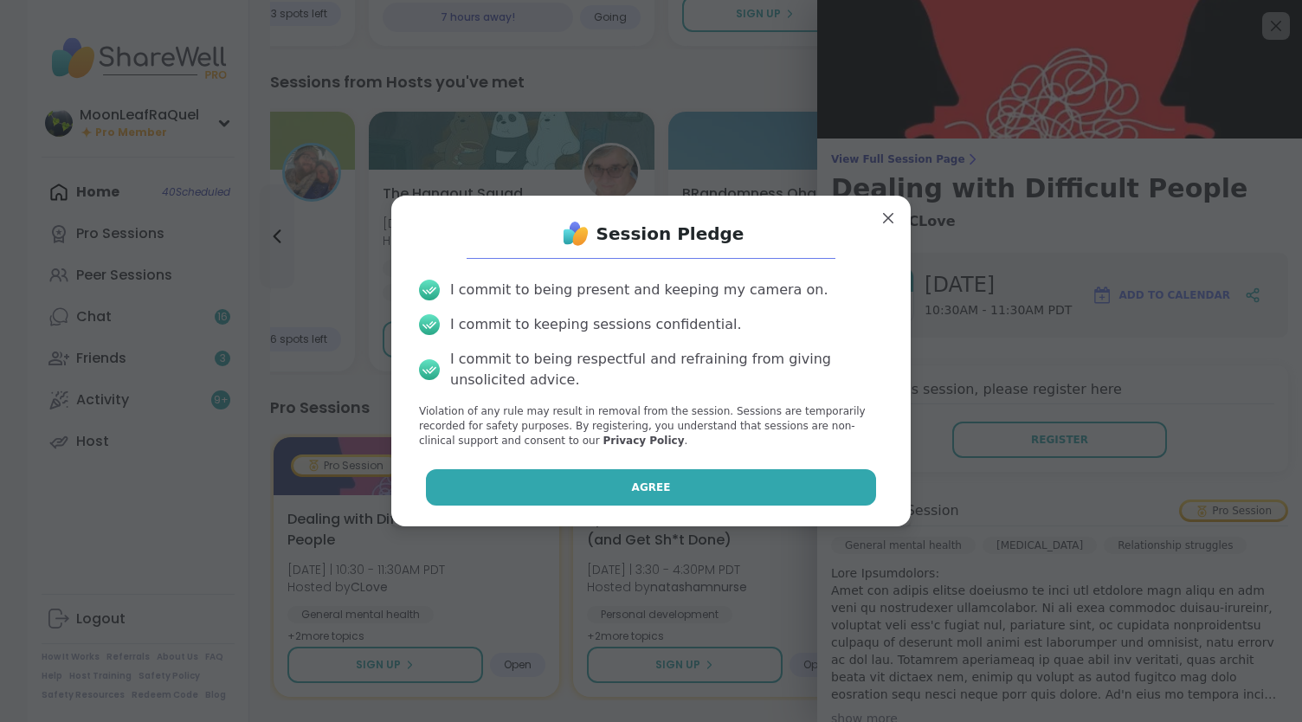
click at [617, 483] on button "Agree" at bounding box center [651, 487] width 451 height 36
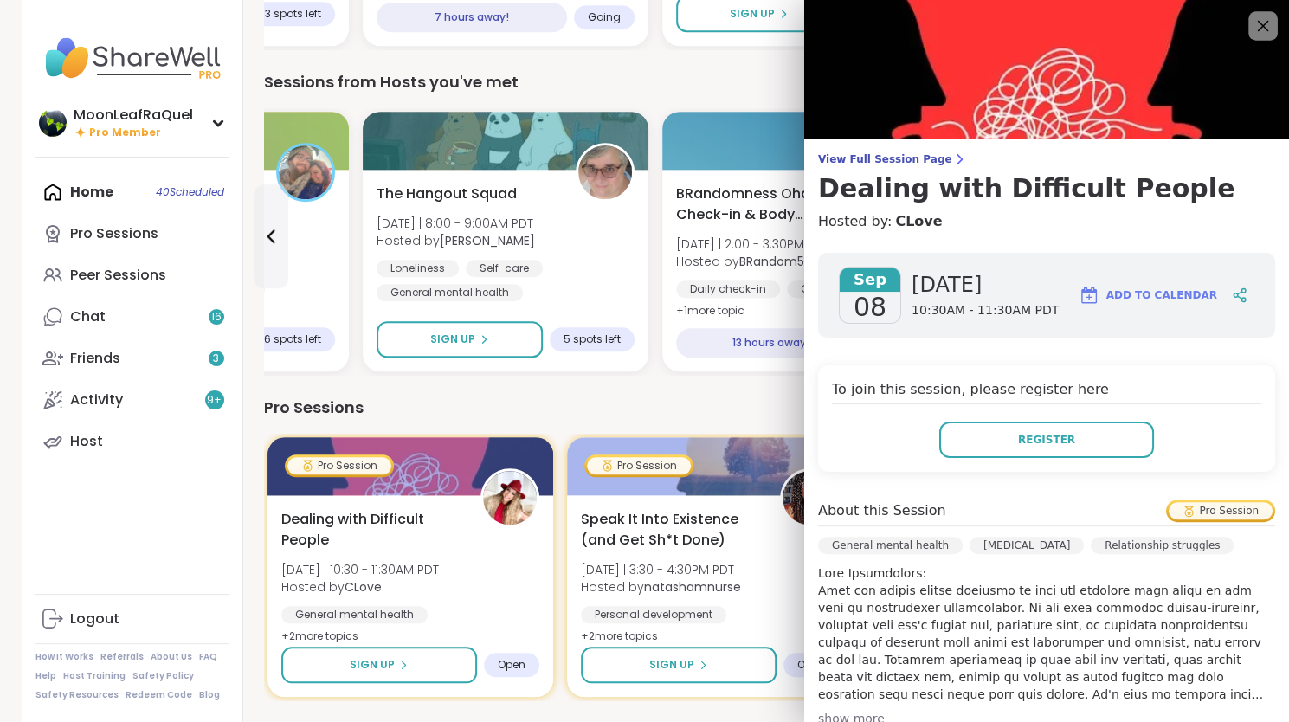
click at [1252, 22] on icon at bounding box center [1263, 26] width 22 height 22
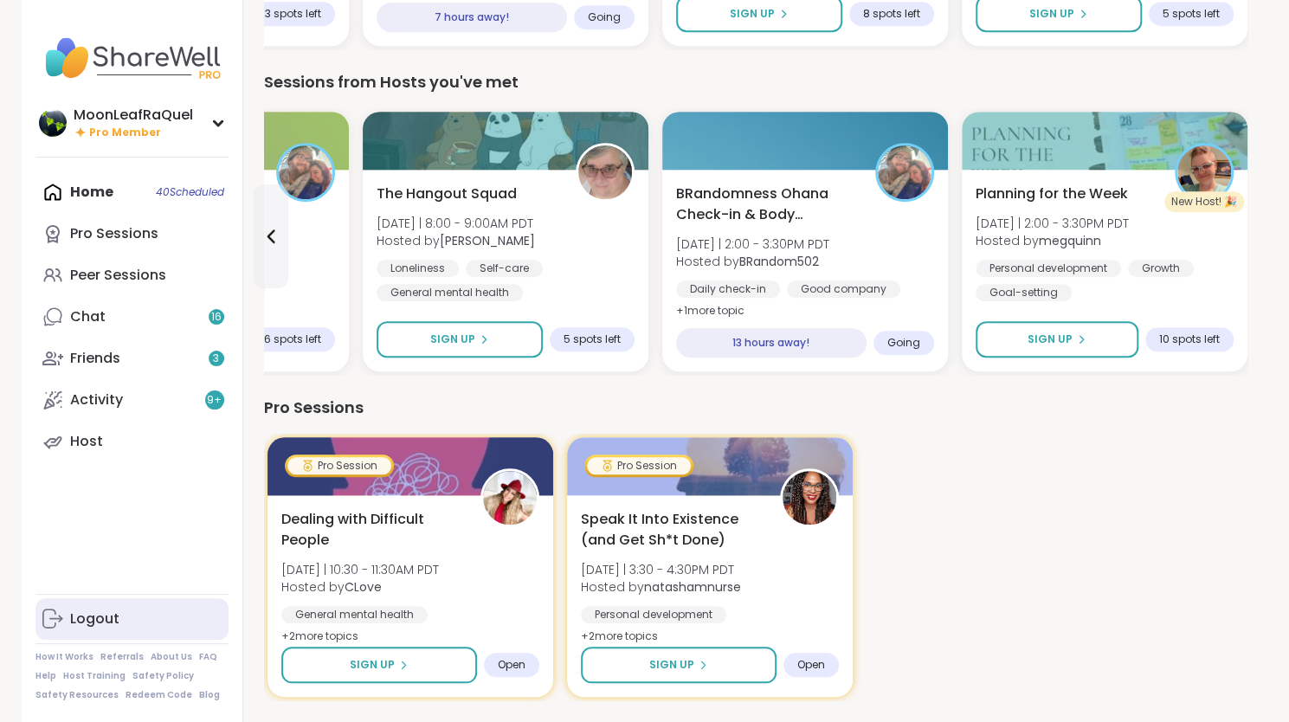
click at [100, 616] on div "Logout" at bounding box center [94, 619] width 49 height 19
